Goal: Transaction & Acquisition: Register for event/course

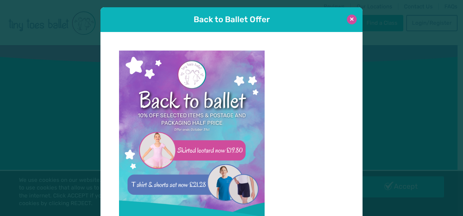
click at [349, 20] on button at bounding box center [352, 20] width 10 height 10
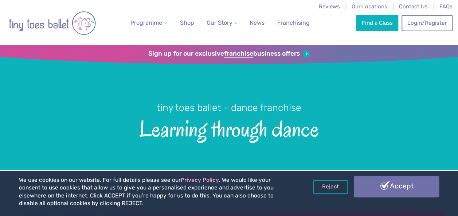
click at [378, 187] on link "Accept" at bounding box center [395, 186] width 85 height 21
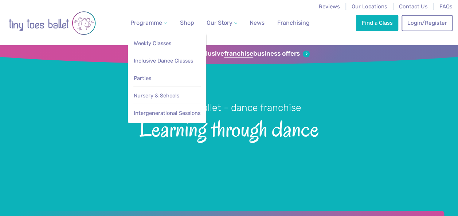
click at [159, 99] on link "Nursery & Schools" at bounding box center [167, 95] width 68 height 13
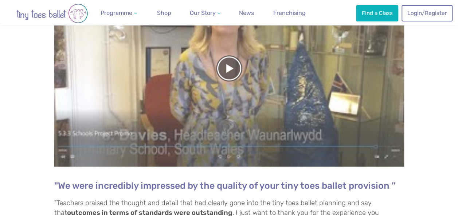
scroll to position [328, 0]
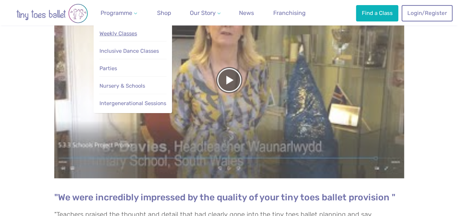
click at [130, 34] on span "Weekly Classes" at bounding box center [117, 33] width 37 height 7
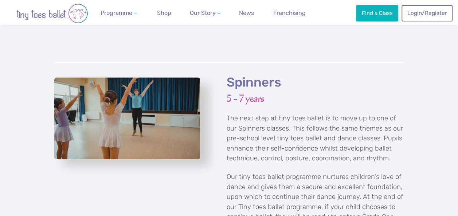
scroll to position [1675, 0]
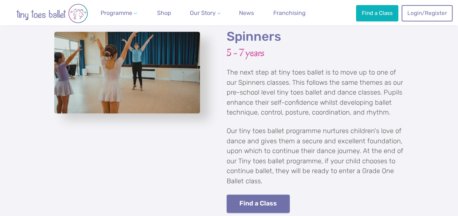
click at [252, 195] on link "Find a Class" at bounding box center [257, 204] width 63 height 19
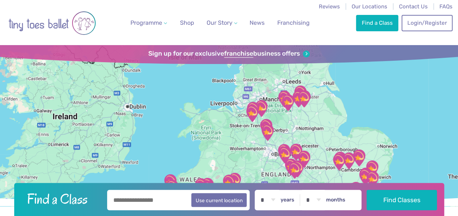
click at [164, 203] on input "text" at bounding box center [178, 200] width 143 height 20
type input "*******"
click at [293, 201] on label "years" at bounding box center [287, 200] width 14 height 7
click at [279, 201] on select "* * * * * * * * * * ** ** **" at bounding box center [267, 200] width 23 height 20
click at [275, 201] on select "* * * * * * * * * * ** ** **" at bounding box center [267, 200] width 23 height 20
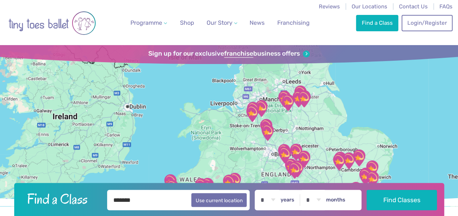
select select "*"
click at [261, 190] on select "* * * * * * * * * * ** ** **" at bounding box center [267, 200] width 23 height 20
click at [321, 201] on select "* * * * * * * * * * ** **" at bounding box center [313, 200] width 23 height 20
select select "*"
click at [306, 190] on select "* * * * * * * * * * ** **" at bounding box center [313, 200] width 23 height 20
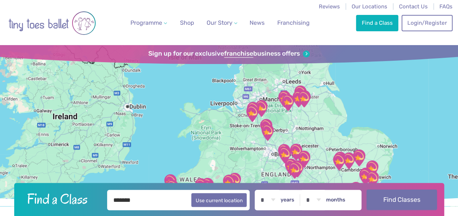
click at [389, 199] on button "Find Classes" at bounding box center [401, 200] width 70 height 20
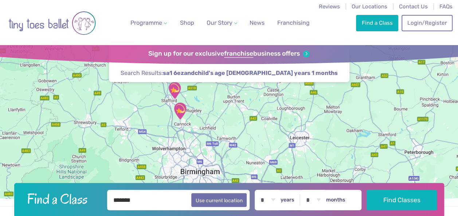
drag, startPoint x: 305, startPoint y: 143, endPoint x: 354, endPoint y: 92, distance: 70.3
click at [354, 92] on div at bounding box center [229, 125] width 458 height 161
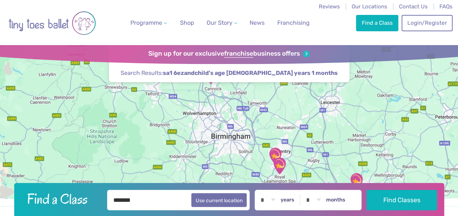
drag, startPoint x: 320, startPoint y: 113, endPoint x: 347, endPoint y: 90, distance: 35.7
click at [347, 90] on div at bounding box center [229, 125] width 458 height 161
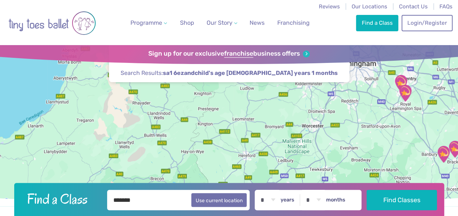
drag, startPoint x: 253, startPoint y: 152, endPoint x: 349, endPoint y: 101, distance: 109.3
click at [349, 101] on div at bounding box center [229, 125] width 458 height 161
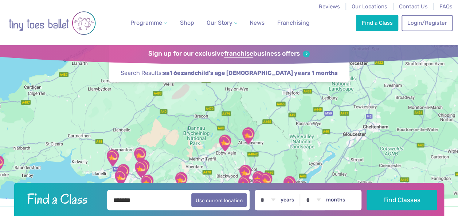
drag, startPoint x: 248, startPoint y: 156, endPoint x: 292, endPoint y: 95, distance: 74.9
click at [292, 95] on div at bounding box center [229, 125] width 458 height 161
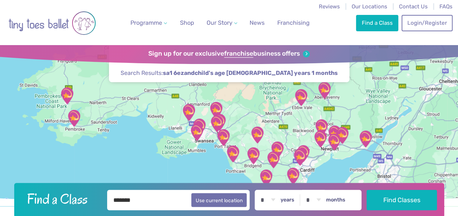
drag, startPoint x: 281, startPoint y: 142, endPoint x: 341, endPoint y: 111, distance: 68.4
click at [341, 111] on div at bounding box center [229, 125] width 458 height 161
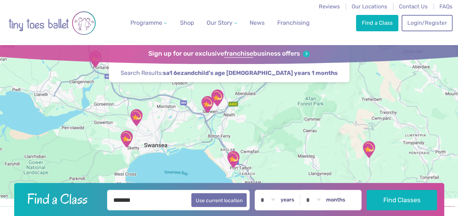
drag, startPoint x: 236, startPoint y: 143, endPoint x: 296, endPoint y: 137, distance: 60.4
click at [296, 137] on div at bounding box center [229, 125] width 458 height 161
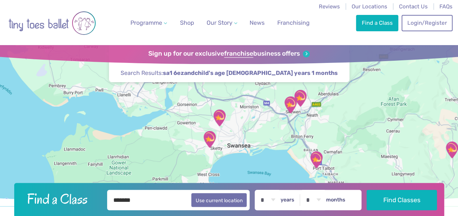
drag, startPoint x: 190, startPoint y: 141, endPoint x: 274, endPoint y: 141, distance: 84.1
click at [274, 141] on div at bounding box center [229, 125] width 458 height 161
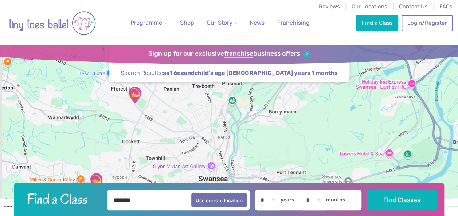
drag, startPoint x: 258, startPoint y: 164, endPoint x: 276, endPoint y: 172, distance: 18.9
click at [276, 172] on div at bounding box center [229, 125] width 458 height 161
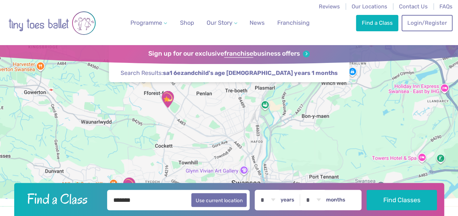
drag, startPoint x: 269, startPoint y: 151, endPoint x: 304, endPoint y: 155, distance: 34.9
click at [303, 155] on div at bounding box center [229, 125] width 458 height 161
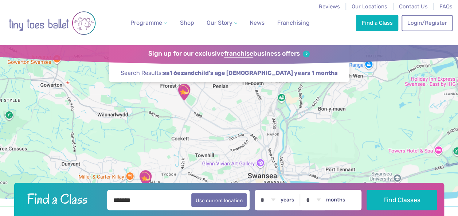
drag, startPoint x: 325, startPoint y: 139, endPoint x: 335, endPoint y: 134, distance: 11.4
click at [335, 134] on div at bounding box center [229, 125] width 458 height 161
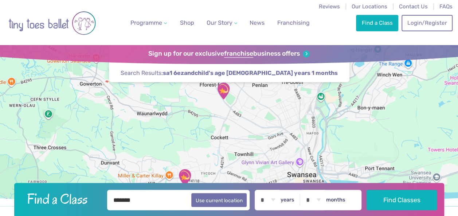
drag, startPoint x: 297, startPoint y: 139, endPoint x: 338, endPoint y: 139, distance: 41.1
click at [338, 139] on div at bounding box center [229, 125] width 458 height 161
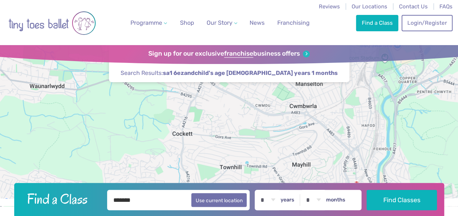
drag, startPoint x: 265, startPoint y: 176, endPoint x: 269, endPoint y: 176, distance: 4.0
click at [269, 182] on div at bounding box center [229, 125] width 458 height 161
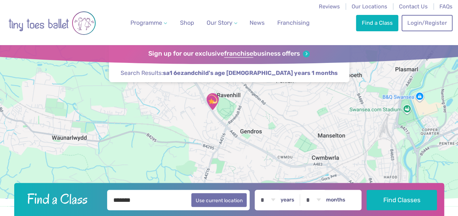
drag, startPoint x: 254, startPoint y: 132, endPoint x: 272, endPoint y: 179, distance: 51.0
click at [272, 179] on div at bounding box center [229, 125] width 458 height 161
click at [214, 101] on img "Venue No 1" at bounding box center [212, 101] width 18 height 18
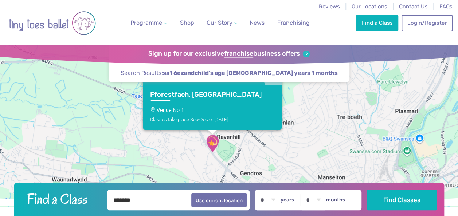
click at [232, 116] on div "Classes take place Sep-Dec [DATE]" at bounding box center [212, 118] width 125 height 5
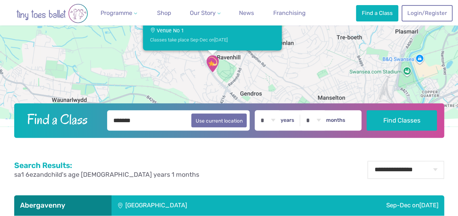
scroll to position [77, 0]
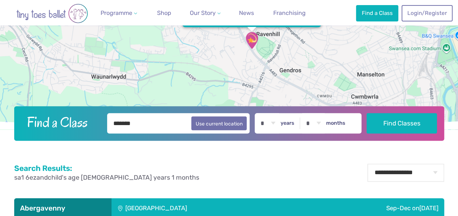
drag, startPoint x: 309, startPoint y: 64, endPoint x: 321, endPoint y: 58, distance: 14.2
click at [328, 49] on div "Fforestfach, [GEOGRAPHIC_DATA] Venue No 1 Classes take place Sep-Dec [DATE]" at bounding box center [229, 48] width 458 height 161
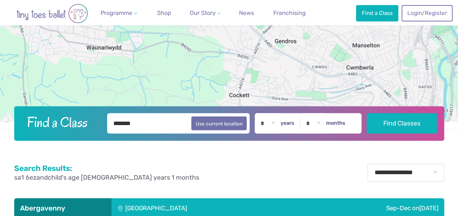
drag, startPoint x: 294, startPoint y: 79, endPoint x: 278, endPoint y: 31, distance: 51.3
click at [277, 30] on div "Fforestfach, [GEOGRAPHIC_DATA] Venue No 1 Classes take place Sep-Dec [DATE]" at bounding box center [229, 48] width 458 height 161
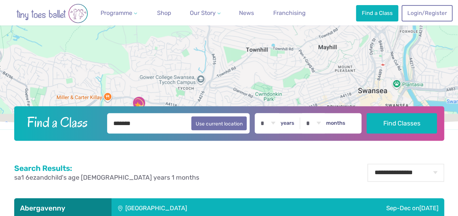
drag, startPoint x: 280, startPoint y: 73, endPoint x: 265, endPoint y: 32, distance: 43.8
click at [265, 32] on div "Fforestfach, [GEOGRAPHIC_DATA] Venue No 1 Classes take place Sep-Dec [DATE]" at bounding box center [229, 48] width 458 height 161
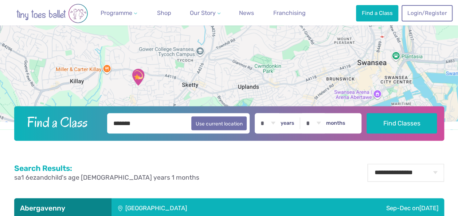
drag, startPoint x: 276, startPoint y: 44, endPoint x: 277, endPoint y: 39, distance: 5.9
click at [277, 39] on div "Fforestfach, [GEOGRAPHIC_DATA] Venue No 1 Classes take place Sep-Dec [DATE]" at bounding box center [229, 48] width 458 height 161
click at [142, 75] on img "Sketty Park Community Centre" at bounding box center [138, 77] width 18 height 18
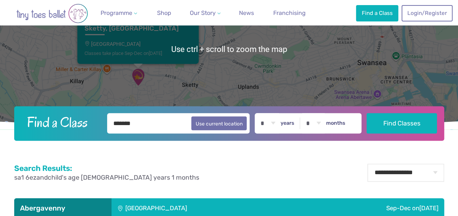
scroll to position [40, 0]
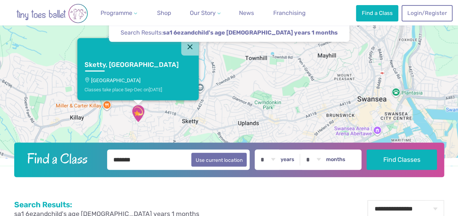
click at [140, 66] on h3 "Sketty, [GEOGRAPHIC_DATA]" at bounding box center [131, 65] width 94 height 8
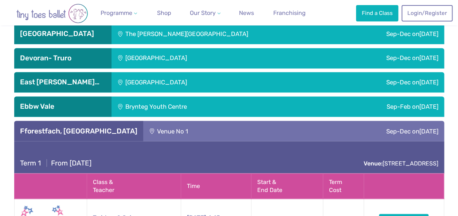
scroll to position [0, 0]
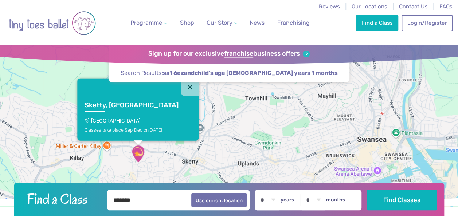
drag, startPoint x: 135, startPoint y: 203, endPoint x: 103, endPoint y: 205, distance: 32.8
click at [104, 205] on div "******* Use current location" at bounding box center [178, 200] width 148 height 20
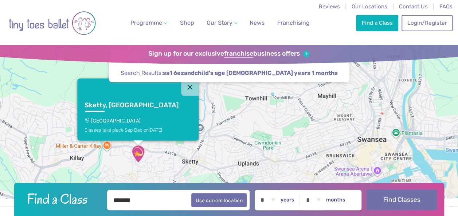
type input "*******"
click at [374, 196] on button "Find Classes" at bounding box center [401, 200] width 70 height 20
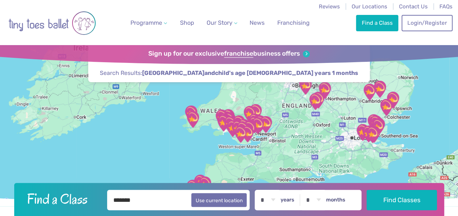
drag, startPoint x: 241, startPoint y: 165, endPoint x: 261, endPoint y: 99, distance: 68.1
click at [261, 99] on div at bounding box center [229, 125] width 458 height 161
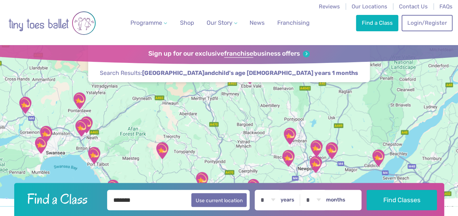
drag, startPoint x: 225, startPoint y: 145, endPoint x: 352, endPoint y: 183, distance: 132.9
click at [352, 183] on header "Find a Class ← Move left → Move right ↑ Move up ↓ Move down + Zoom in - Zoom ou…" at bounding box center [229, 131] width 458 height 173
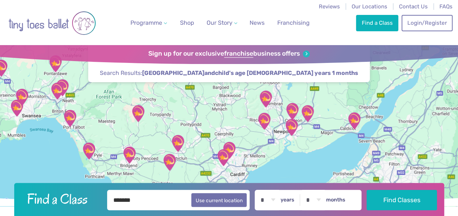
drag, startPoint x: 225, startPoint y: 160, endPoint x: 165, endPoint y: 127, distance: 68.5
click at [165, 127] on div at bounding box center [229, 125] width 458 height 161
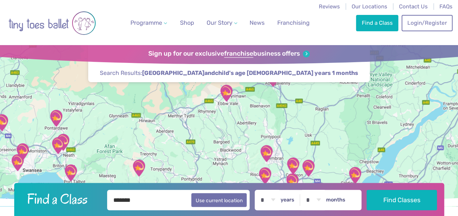
drag, startPoint x: 259, startPoint y: 117, endPoint x: 299, endPoint y: 169, distance: 65.4
click at [299, 169] on img "Langstone Village Hall" at bounding box center [308, 168] width 18 height 18
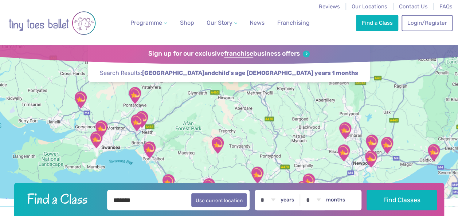
drag, startPoint x: 243, startPoint y: 143, endPoint x: 317, endPoint y: 107, distance: 82.7
click at [317, 107] on div at bounding box center [229, 125] width 458 height 161
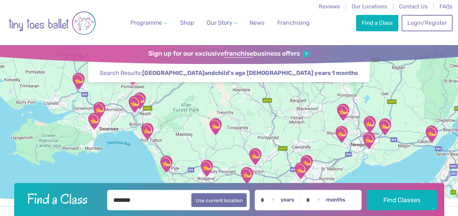
drag, startPoint x: 276, startPoint y: 131, endPoint x: 269, endPoint y: 114, distance: 18.0
click at [269, 114] on div at bounding box center [229, 125] width 458 height 161
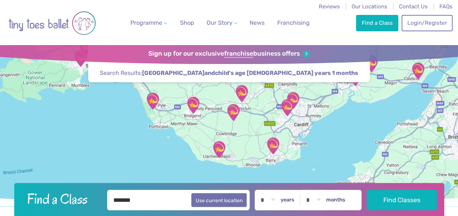
drag, startPoint x: 264, startPoint y: 157, endPoint x: 265, endPoint y: 116, distance: 40.8
click at [265, 116] on div at bounding box center [229, 125] width 458 height 161
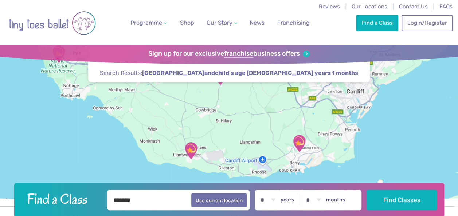
drag, startPoint x: 248, startPoint y: 147, endPoint x: 247, endPoint y: 127, distance: 20.1
click at [247, 127] on div at bounding box center [229, 125] width 458 height 161
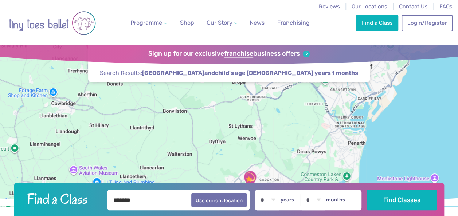
drag, startPoint x: 320, startPoint y: 141, endPoint x: 299, endPoint y: 175, distance: 40.8
click at [296, 176] on div at bounding box center [229, 125] width 458 height 161
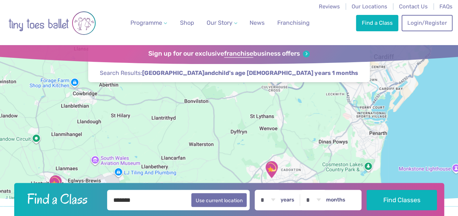
drag, startPoint x: 327, startPoint y: 150, endPoint x: 365, endPoint y: 121, distance: 47.9
click at [365, 121] on div at bounding box center [229, 125] width 458 height 161
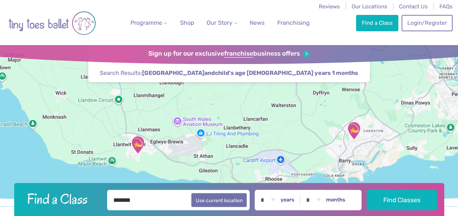
drag, startPoint x: 253, startPoint y: 150, endPoint x: 323, endPoint y: 124, distance: 75.2
click at [323, 124] on div at bounding box center [229, 125] width 458 height 161
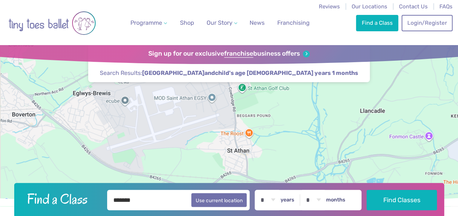
drag, startPoint x: 225, startPoint y: 154, endPoint x: 292, endPoint y: 130, distance: 71.5
click at [295, 128] on div at bounding box center [229, 125] width 458 height 161
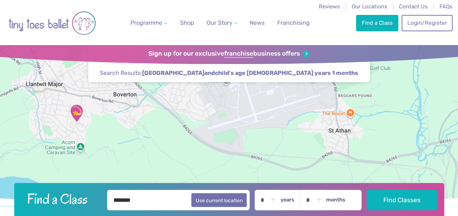
drag, startPoint x: 199, startPoint y: 148, endPoint x: 290, endPoint y: 131, distance: 92.5
click at [290, 131] on div at bounding box center [229, 125] width 458 height 161
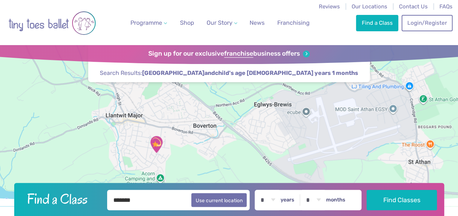
drag, startPoint x: 152, startPoint y: 138, endPoint x: 232, endPoint y: 172, distance: 86.8
click at [232, 171] on div at bounding box center [229, 125] width 458 height 161
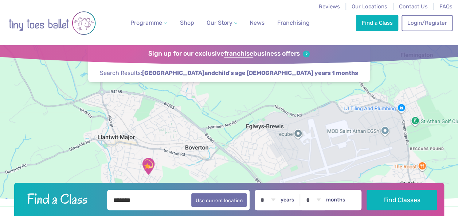
drag, startPoint x: 223, startPoint y: 171, endPoint x: 227, endPoint y: 180, distance: 9.9
click at [221, 184] on header "Find a Class ← Move left → Move right ↑ Move up ↓ Move down + Zoom in - Zoom ou…" at bounding box center [229, 131] width 458 height 173
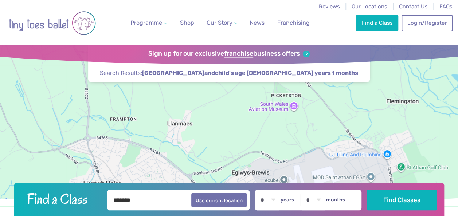
drag, startPoint x: 261, startPoint y: 149, endPoint x: 249, endPoint y: 174, distance: 27.0
click at [249, 174] on div at bounding box center [229, 125] width 458 height 161
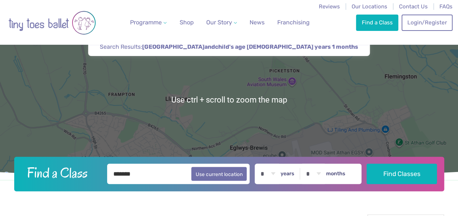
scroll to position [36, 0]
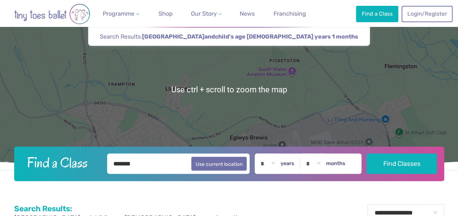
click at [285, 127] on div at bounding box center [229, 89] width 458 height 161
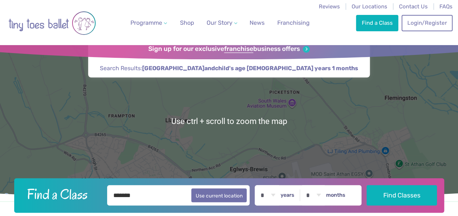
scroll to position [0, 0]
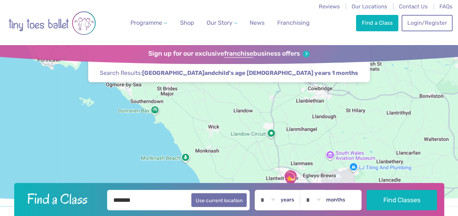
drag, startPoint x: 304, startPoint y: 147, endPoint x: 336, endPoint y: 183, distance: 47.5
click at [336, 183] on header "Find a Class ← Move left → Move right ↑ Move up ↓ Move down + Zoom in - Zoom ou…" at bounding box center [229, 131] width 458 height 173
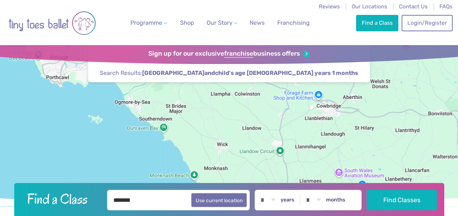
drag, startPoint x: 253, startPoint y: 145, endPoint x: 264, endPoint y: 169, distance: 26.1
click at [263, 169] on div at bounding box center [229, 125] width 458 height 161
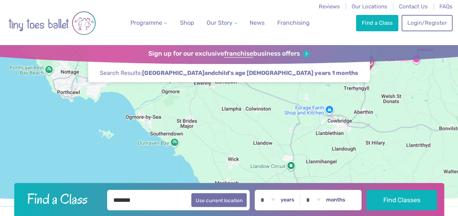
drag, startPoint x: 253, startPoint y: 138, endPoint x: 272, endPoint y: 157, distance: 26.8
click at [272, 157] on div at bounding box center [229, 125] width 458 height 161
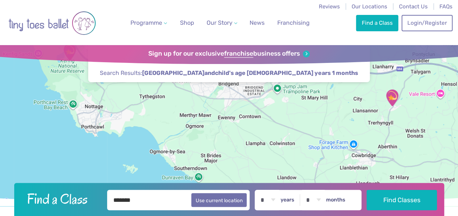
drag, startPoint x: 246, startPoint y: 143, endPoint x: 257, endPoint y: 163, distance: 23.0
click at [257, 163] on div at bounding box center [229, 125] width 458 height 161
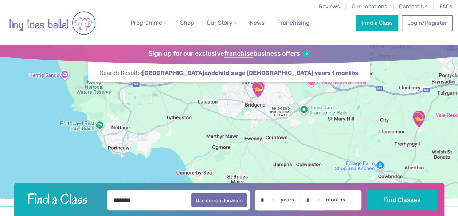
drag, startPoint x: 230, startPoint y: 148, endPoint x: 253, endPoint y: 160, distance: 25.6
click at [253, 160] on div at bounding box center [229, 125] width 458 height 161
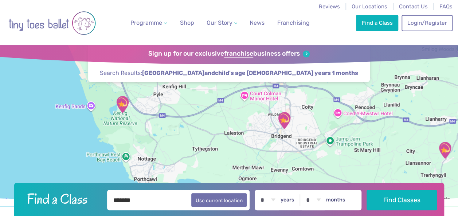
drag, startPoint x: 215, startPoint y: 138, endPoint x: 226, endPoint y: 166, distance: 30.2
click at [225, 166] on div at bounding box center [229, 125] width 458 height 161
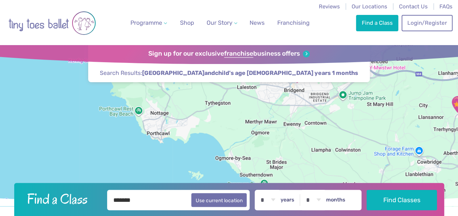
drag, startPoint x: 250, startPoint y: 155, endPoint x: 262, endPoint y: 103, distance: 52.7
click at [259, 104] on div at bounding box center [229, 125] width 458 height 161
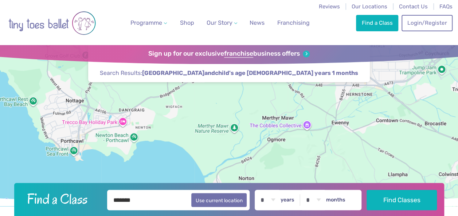
drag, startPoint x: 253, startPoint y: 138, endPoint x: 268, endPoint y: 150, distance: 18.9
click at [268, 150] on div at bounding box center [229, 125] width 458 height 161
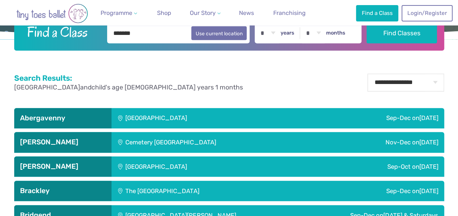
scroll to position [182, 0]
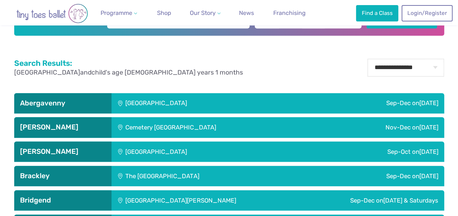
click at [234, 106] on div "[GEOGRAPHIC_DATA]" at bounding box center [204, 103] width 186 height 20
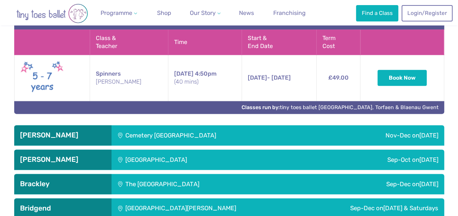
scroll to position [437, 0]
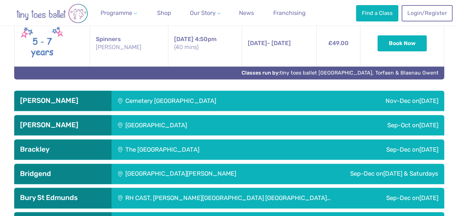
click at [223, 167] on div "[GEOGRAPHIC_DATA][PERSON_NAME]" at bounding box center [205, 174] width 188 height 20
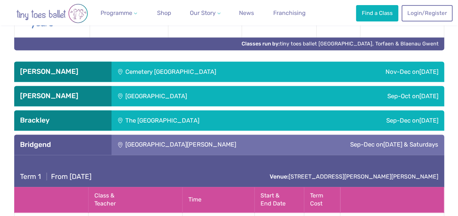
scroll to position [473, 0]
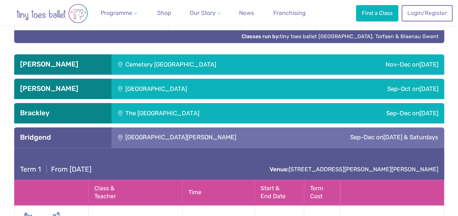
click at [296, 62] on div "Cemetery [GEOGRAPHIC_DATA]" at bounding box center [216, 64] width 210 height 20
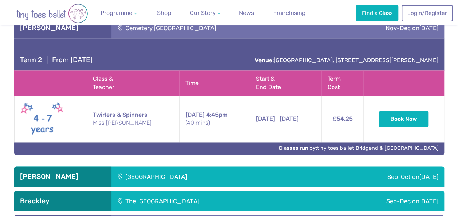
click at [331, 171] on div "Sep-Oct on Sunday" at bounding box center [371, 176] width 145 height 20
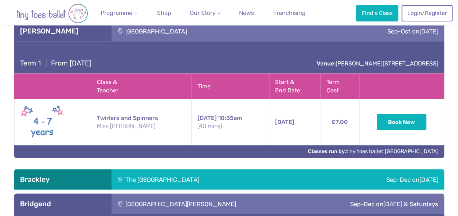
scroll to position [692, 0]
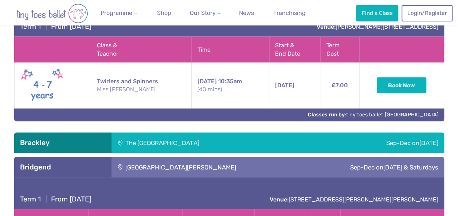
click at [300, 145] on div "The [GEOGRAPHIC_DATA]" at bounding box center [210, 143] width 198 height 20
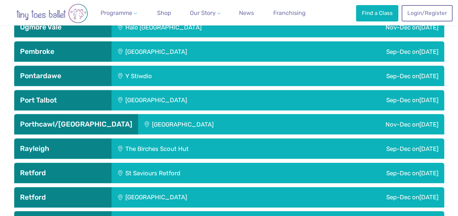
scroll to position [2221, 0]
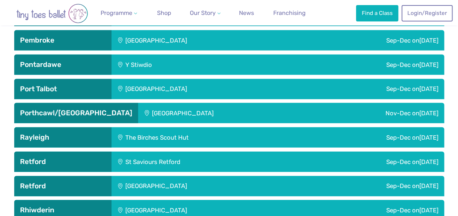
click at [298, 86] on div "Sep-Dec on Saturday" at bounding box center [371, 89] width 146 height 20
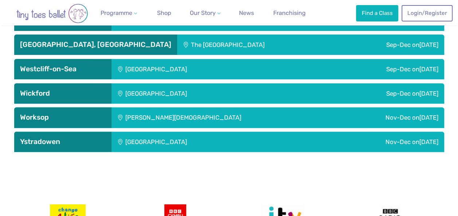
scroll to position [2876, 0]
